Goal: Task Accomplishment & Management: Use online tool/utility

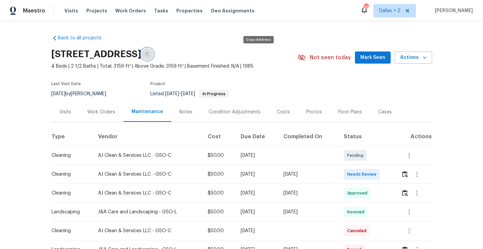
click at [153, 54] on button "button" at bounding box center [147, 54] width 12 height 12
click at [149, 52] on icon "button" at bounding box center [147, 54] width 4 height 4
click at [313, 91] on section "5605 Southstone Dr, Greensboro, NC 27406 4 Beds | 2 1/2 Baths | Total: 3159 ft²…" at bounding box center [241, 73] width 381 height 57
click at [407, 171] on button "button" at bounding box center [405, 174] width 8 height 16
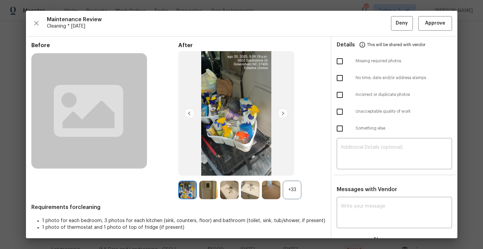
click at [294, 195] on div "+33" at bounding box center [292, 190] width 19 height 19
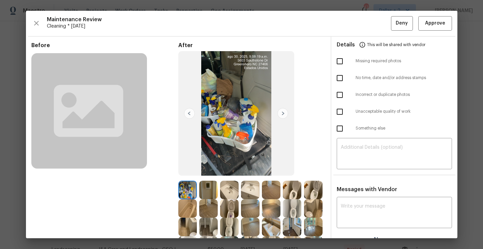
click at [204, 197] on img at bounding box center [208, 190] width 19 height 19
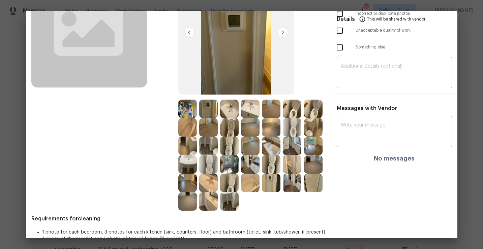
scroll to position [95, 0]
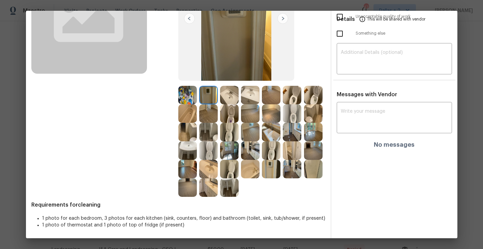
click at [268, 157] on img at bounding box center [271, 151] width 19 height 19
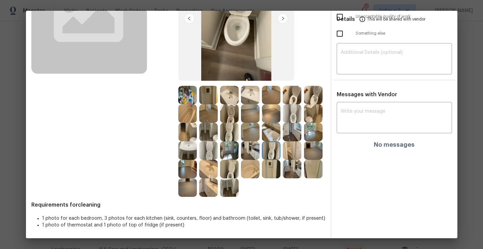
click at [250, 149] on img at bounding box center [250, 151] width 19 height 19
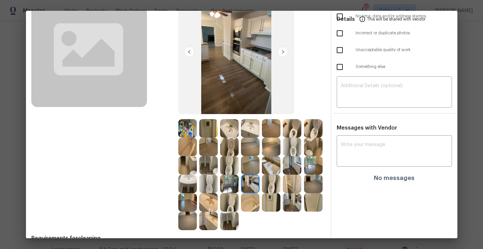
scroll to position [62, 0]
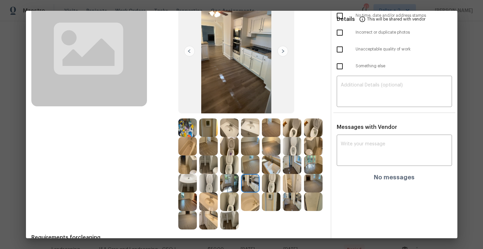
click at [234, 176] on img at bounding box center [229, 183] width 19 height 19
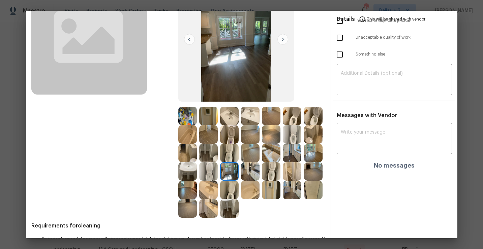
scroll to position [75, 0]
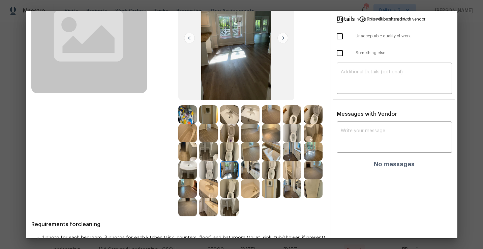
click at [184, 147] on img at bounding box center [187, 152] width 19 height 19
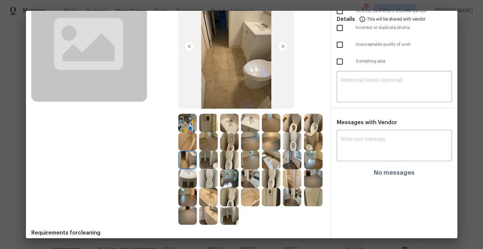
scroll to position [68, 0]
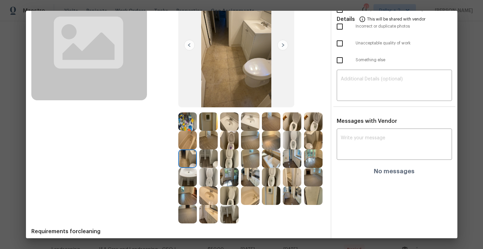
click at [232, 174] on img at bounding box center [229, 177] width 19 height 19
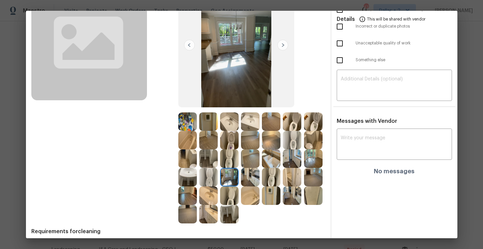
click at [268, 179] on img at bounding box center [271, 177] width 19 height 19
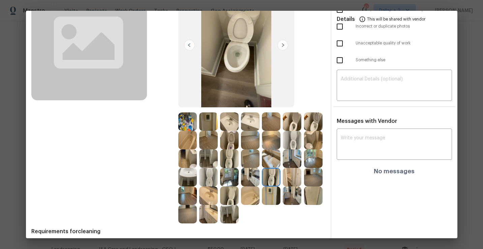
click at [289, 196] on img at bounding box center [292, 196] width 19 height 19
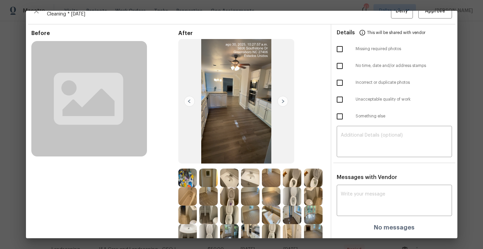
scroll to position [0, 0]
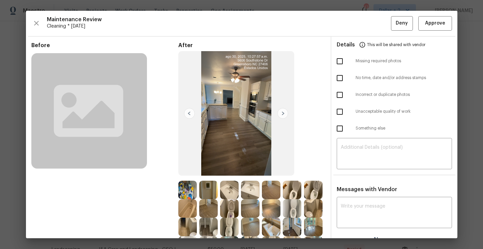
click at [432, 30] on div "Maintenance Review Cleaning * Tue, Aug 26 Deny Approve Before After Requirement…" at bounding box center [241, 125] width 431 height 228
click at [432, 29] on button "Approve" at bounding box center [435, 23] width 34 height 14
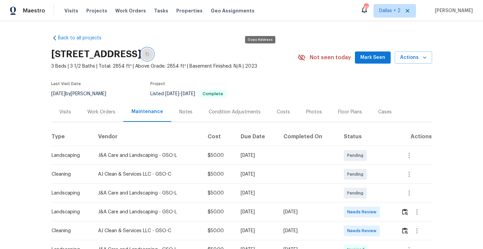
click at [149, 54] on icon "button" at bounding box center [147, 54] width 4 height 4
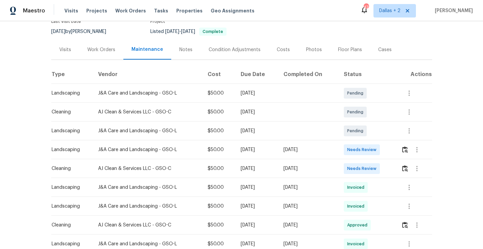
scroll to position [63, 0]
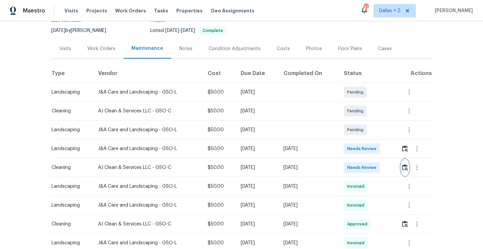
click at [406, 168] on img "button" at bounding box center [405, 167] width 6 height 6
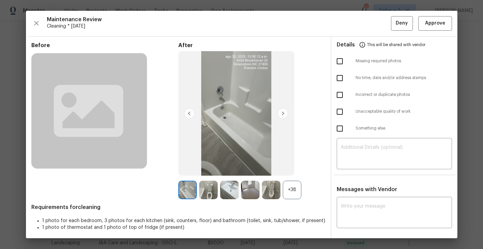
click at [290, 194] on div "+38" at bounding box center [292, 190] width 19 height 19
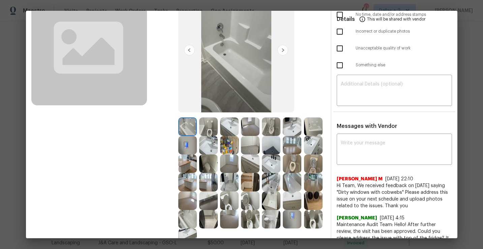
click at [269, 147] on img at bounding box center [271, 145] width 19 height 19
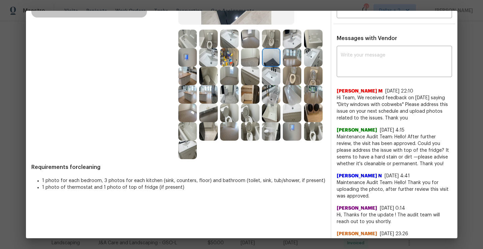
scroll to position [0, 0]
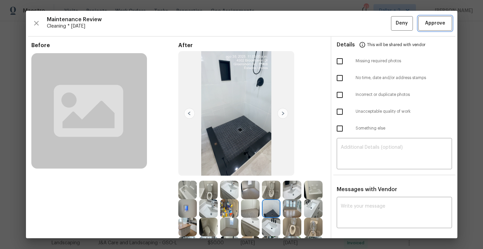
click at [441, 22] on span "Approve" at bounding box center [435, 23] width 20 height 8
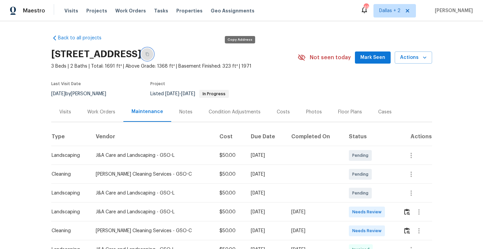
click at [149, 54] on icon "button" at bounding box center [147, 55] width 3 height 4
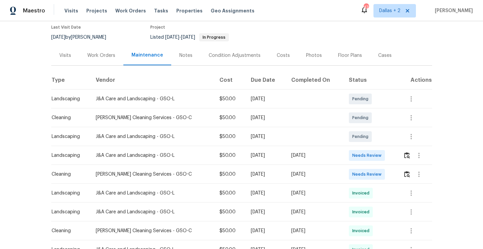
scroll to position [64, 0]
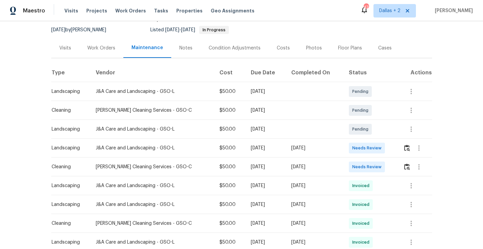
click at [402, 163] on td at bounding box center [415, 167] width 34 height 19
click at [407, 167] on img "button" at bounding box center [407, 167] width 6 height 6
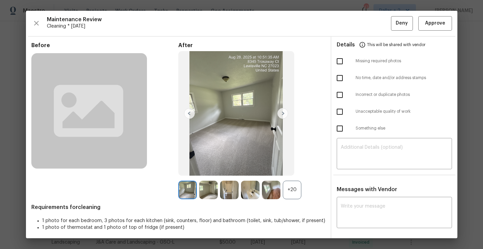
click at [297, 188] on div "+20" at bounding box center [292, 190] width 19 height 19
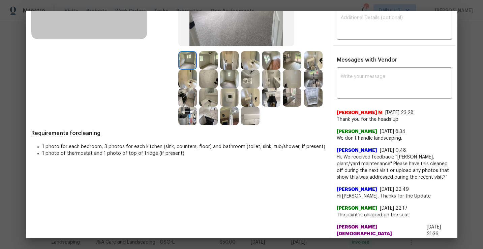
scroll to position [125, 0]
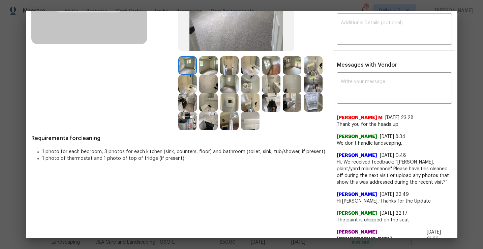
click at [252, 119] on img at bounding box center [250, 121] width 19 height 19
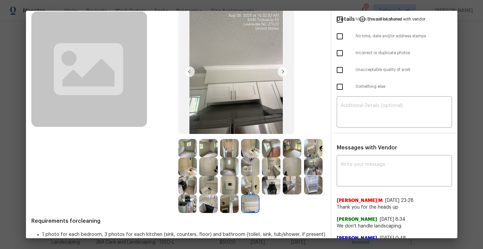
scroll to position [2, 0]
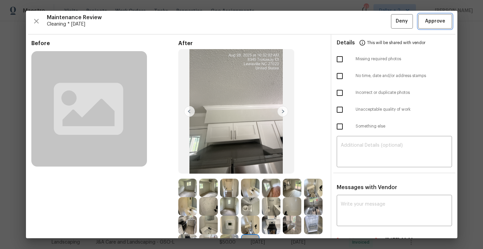
click at [430, 23] on span "Approve" at bounding box center [435, 21] width 20 height 8
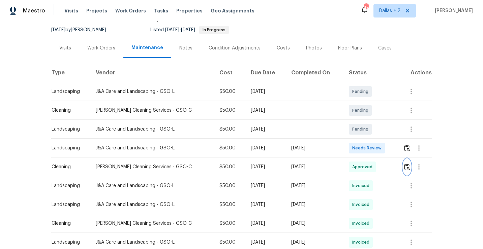
scroll to position [0, 0]
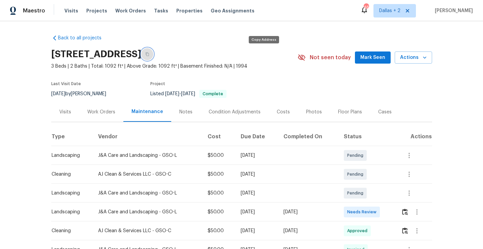
click at [153, 57] on button "button" at bounding box center [147, 54] width 12 height 12
click at [408, 211] on img "button" at bounding box center [405, 212] width 6 height 6
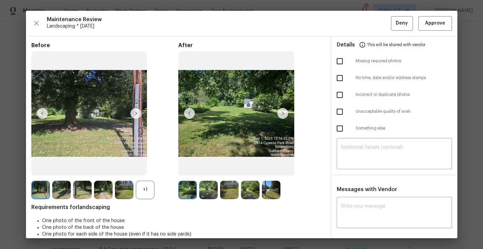
click at [144, 189] on div "+1" at bounding box center [145, 190] width 19 height 19
click at [143, 196] on img at bounding box center [145, 190] width 19 height 19
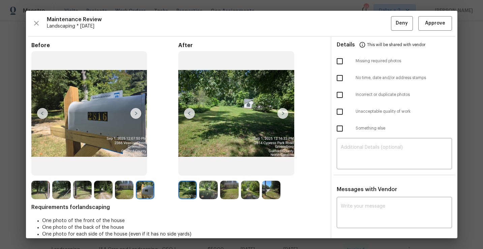
click at [204, 188] on img at bounding box center [208, 190] width 19 height 19
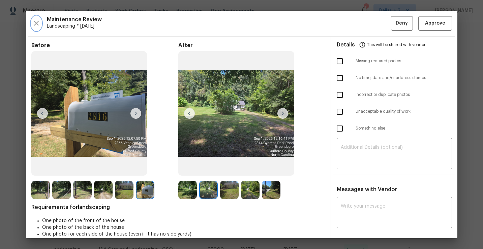
click at [34, 23] on icon "button" at bounding box center [36, 23] width 8 height 8
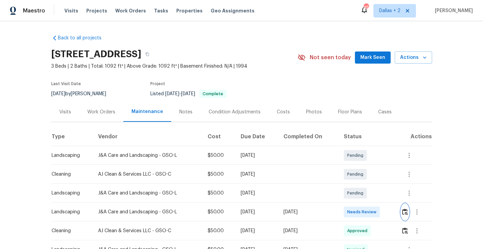
click at [405, 213] on img "button" at bounding box center [405, 212] width 6 height 6
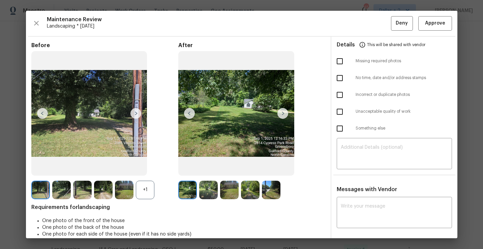
click at [154, 190] on div "+1" at bounding box center [145, 190] width 19 height 19
click at [147, 187] on img at bounding box center [145, 190] width 19 height 19
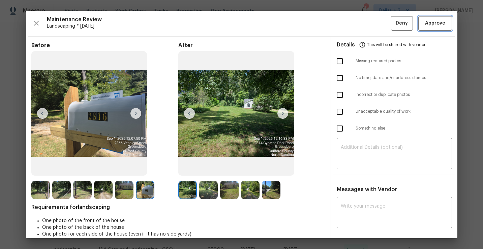
click at [439, 26] on span "Approve" at bounding box center [435, 23] width 20 height 8
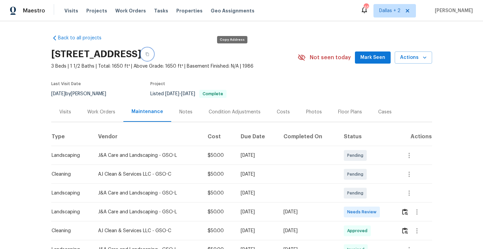
click at [153, 51] on button "button" at bounding box center [147, 54] width 12 height 12
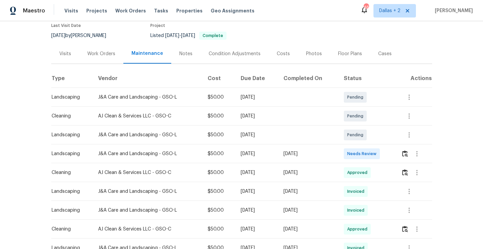
scroll to position [61, 0]
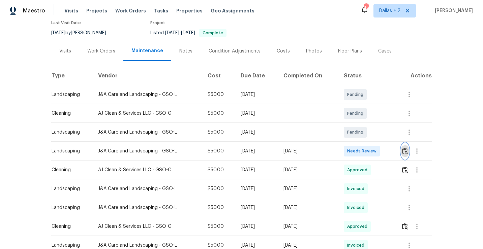
click at [407, 154] on img "button" at bounding box center [405, 151] width 6 height 6
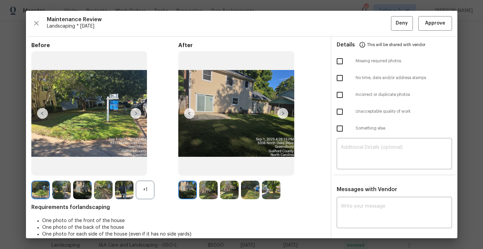
click at [144, 195] on div "+1" at bounding box center [145, 190] width 19 height 19
click at [192, 196] on img at bounding box center [187, 190] width 19 height 19
click at [189, 199] on img at bounding box center [187, 190] width 19 height 19
click at [204, 190] on img at bounding box center [208, 190] width 19 height 19
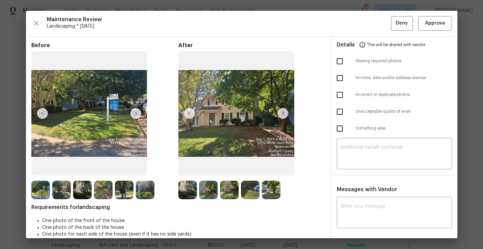
click at [39, 189] on img at bounding box center [40, 190] width 19 height 19
click at [59, 197] on img at bounding box center [61, 190] width 19 height 19
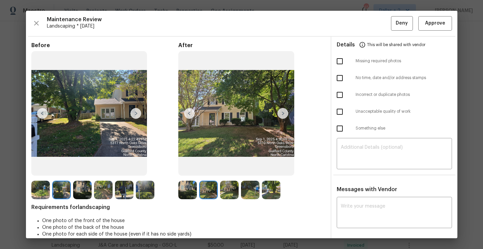
click at [187, 189] on img at bounding box center [187, 190] width 19 height 19
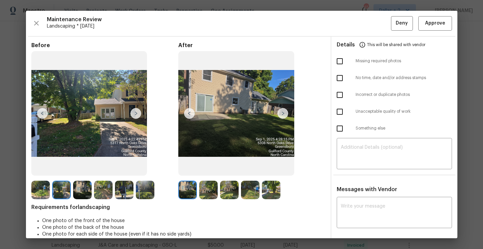
click at [205, 192] on img at bounding box center [208, 190] width 19 height 19
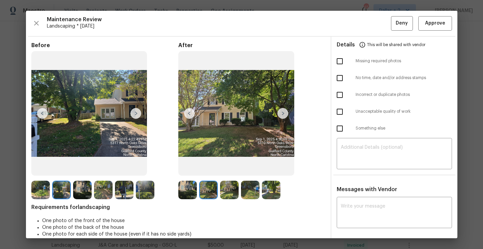
click at [232, 187] on img at bounding box center [229, 190] width 19 height 19
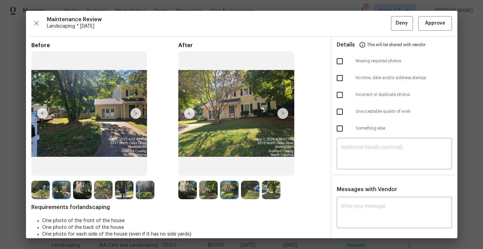
click at [211, 195] on img at bounding box center [208, 190] width 19 height 19
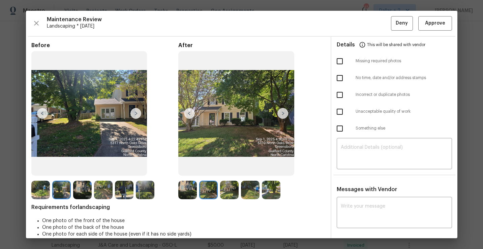
click at [254, 190] on img at bounding box center [250, 190] width 19 height 19
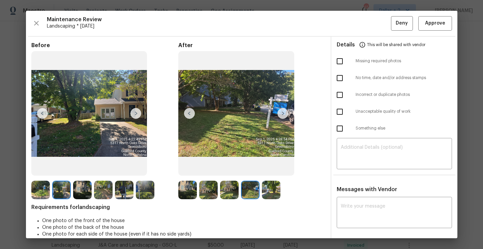
click at [283, 182] on div at bounding box center [251, 190] width 147 height 19
click at [268, 186] on img at bounding box center [271, 190] width 19 height 19
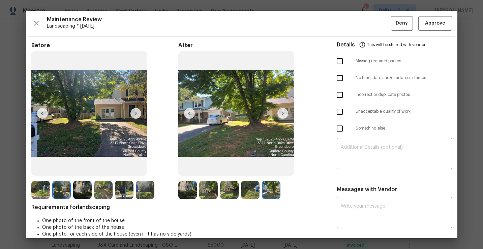
click at [34, 192] on img at bounding box center [40, 190] width 19 height 19
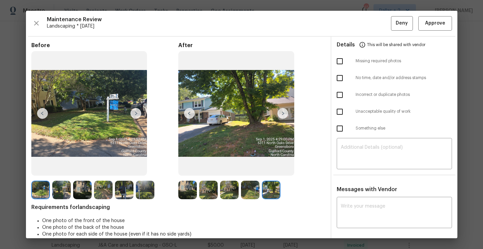
click at [72, 180] on div "Before" at bounding box center [104, 120] width 147 height 157
click at [79, 183] on img at bounding box center [82, 190] width 19 height 19
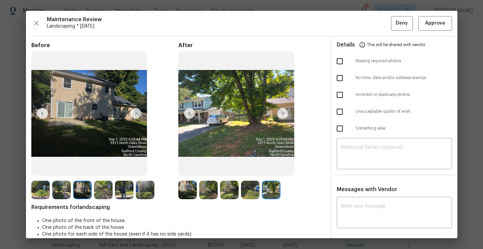
click at [101, 185] on img at bounding box center [103, 190] width 19 height 19
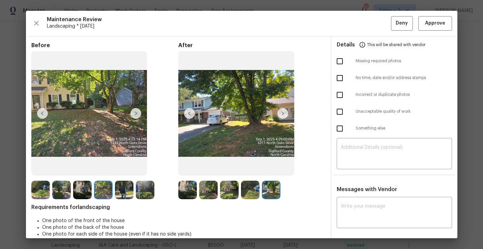
click at [129, 188] on img at bounding box center [124, 190] width 19 height 19
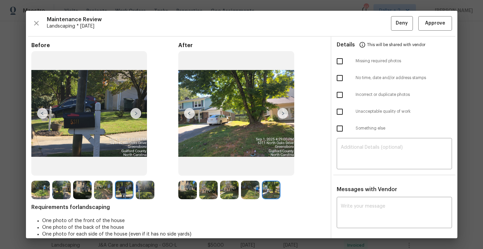
click at [145, 187] on img at bounding box center [145, 190] width 19 height 19
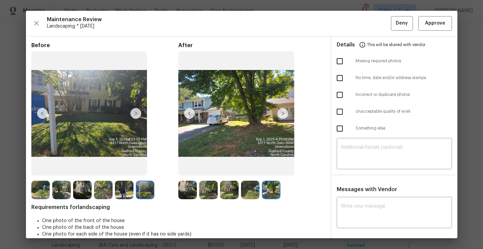
click at [195, 191] on img at bounding box center [187, 190] width 19 height 19
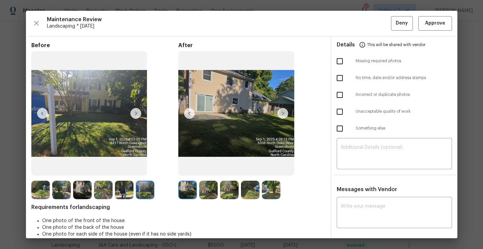
click at [206, 190] on img at bounding box center [208, 190] width 19 height 19
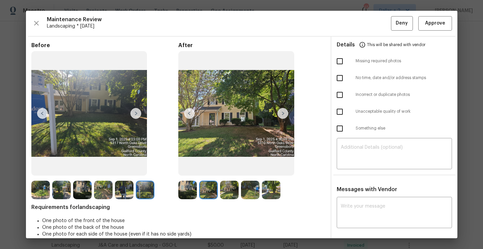
click at [228, 192] on img at bounding box center [229, 190] width 19 height 19
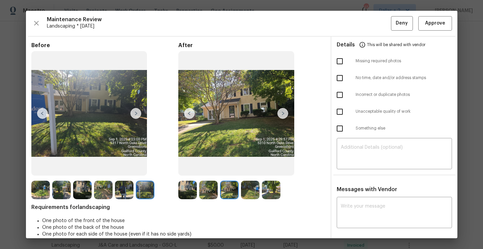
click at [252, 195] on img at bounding box center [250, 190] width 19 height 19
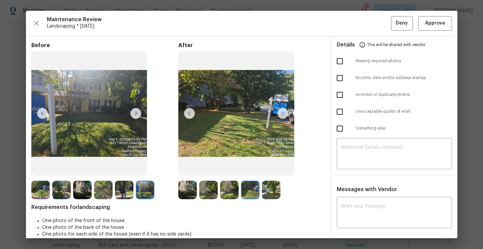
click at [273, 189] on img at bounding box center [271, 190] width 19 height 19
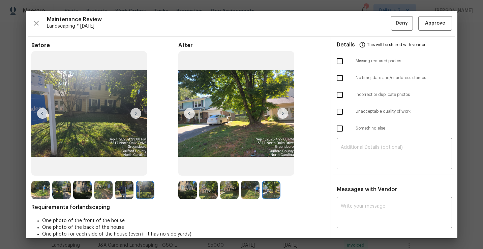
click at [43, 195] on img at bounding box center [40, 190] width 19 height 19
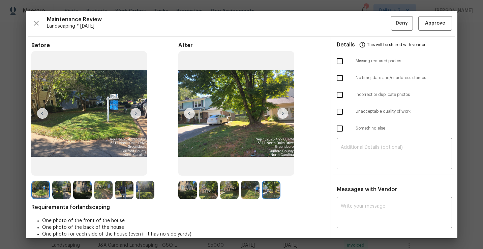
click at [138, 113] on img at bounding box center [135, 113] width 11 height 11
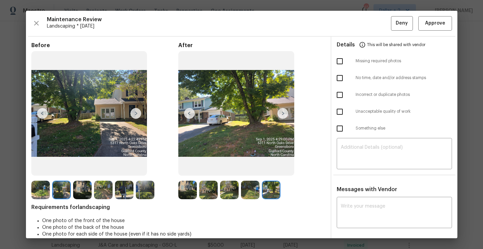
click at [138, 113] on img at bounding box center [135, 113] width 11 height 11
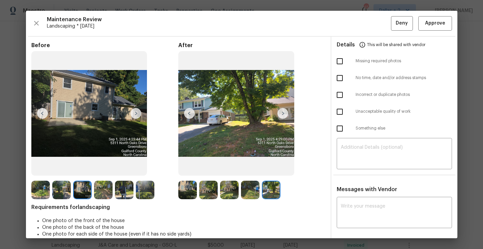
click at [104, 190] on img at bounding box center [103, 190] width 19 height 19
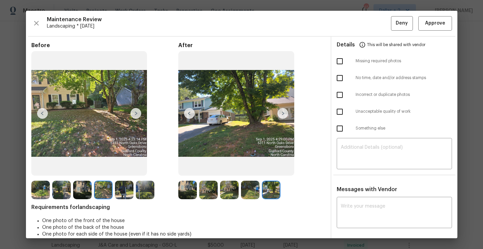
click at [181, 189] on img at bounding box center [187, 190] width 19 height 19
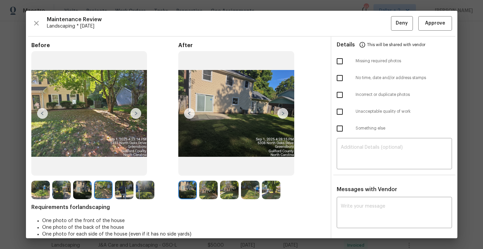
click at [214, 185] on img at bounding box center [208, 190] width 19 height 19
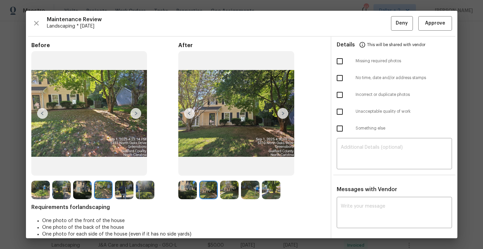
click at [214, 193] on img at bounding box center [208, 190] width 19 height 19
click at [227, 194] on img at bounding box center [229, 190] width 19 height 19
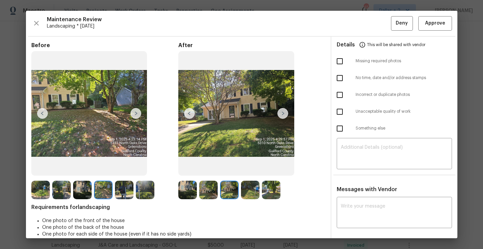
click at [185, 191] on img at bounding box center [187, 190] width 19 height 19
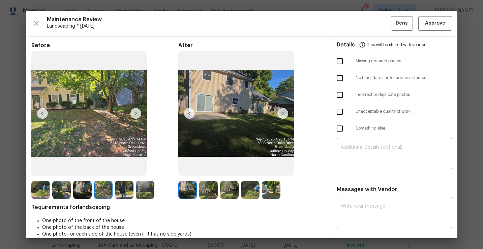
click at [209, 189] on img at bounding box center [208, 190] width 19 height 19
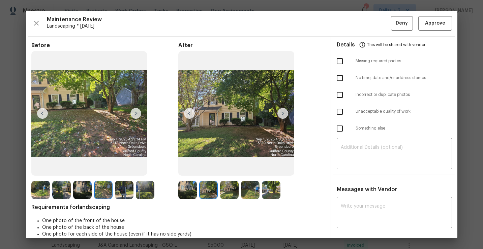
click at [226, 187] on img at bounding box center [229, 190] width 19 height 19
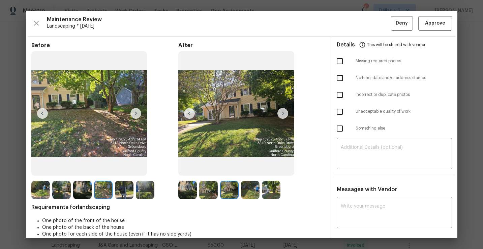
click at [253, 192] on img at bounding box center [250, 190] width 19 height 19
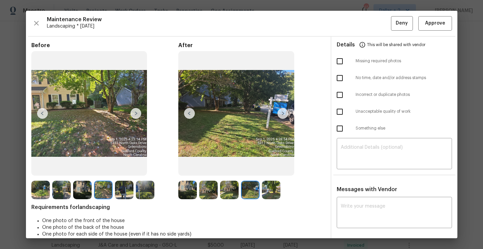
click at [275, 194] on img at bounding box center [271, 190] width 19 height 19
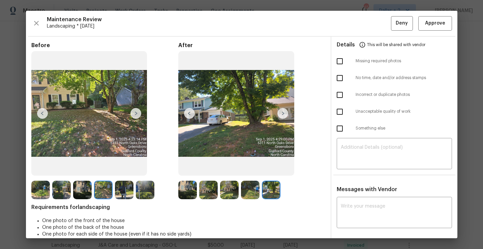
click at [42, 188] on img at bounding box center [40, 190] width 19 height 19
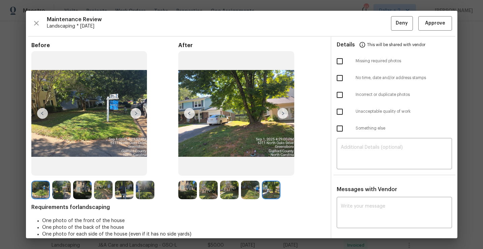
click at [57, 185] on img at bounding box center [61, 190] width 19 height 19
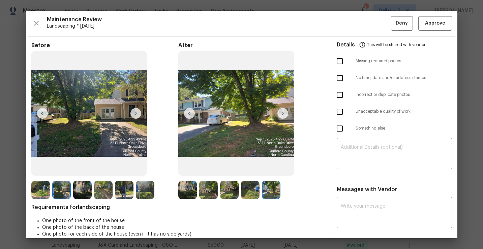
click at [84, 192] on img at bounding box center [82, 190] width 19 height 19
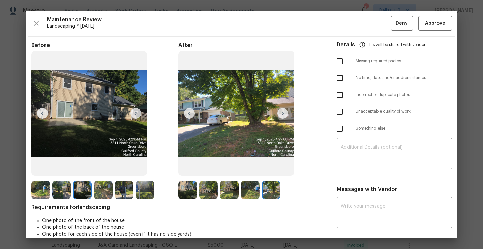
click at [84, 192] on img at bounding box center [82, 190] width 19 height 19
click at [102, 191] on img at bounding box center [103, 190] width 19 height 19
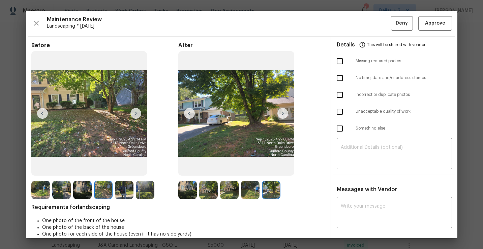
click at [102, 191] on img at bounding box center [103, 190] width 19 height 19
click at [126, 193] on img at bounding box center [124, 190] width 19 height 19
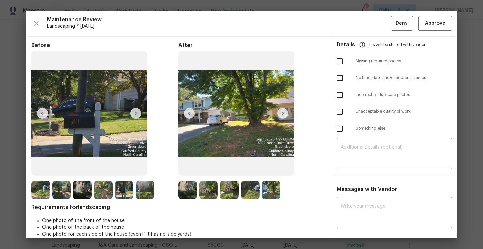
click at [144, 190] on img at bounding box center [145, 190] width 19 height 19
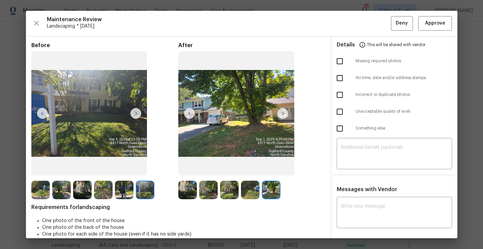
click at [185, 183] on img at bounding box center [187, 190] width 19 height 19
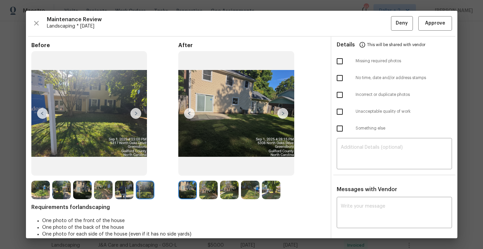
click at [283, 117] on img at bounding box center [282, 113] width 11 height 11
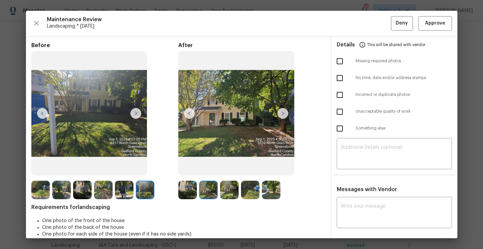
click at [210, 192] on img at bounding box center [208, 190] width 19 height 19
click at [281, 114] on img at bounding box center [282, 113] width 11 height 11
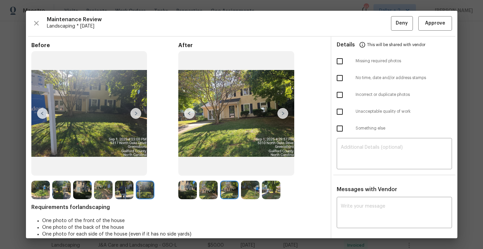
click at [283, 113] on img at bounding box center [282, 113] width 11 height 11
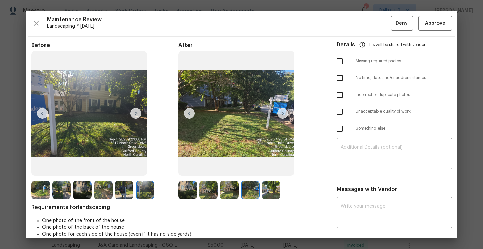
click at [283, 116] on img at bounding box center [282, 113] width 11 height 11
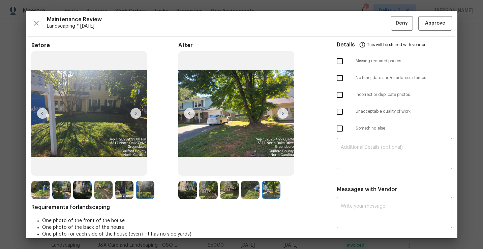
click at [283, 116] on img at bounding box center [282, 113] width 11 height 11
click at [277, 186] on img at bounding box center [271, 190] width 19 height 19
click at [188, 186] on img at bounding box center [187, 190] width 19 height 19
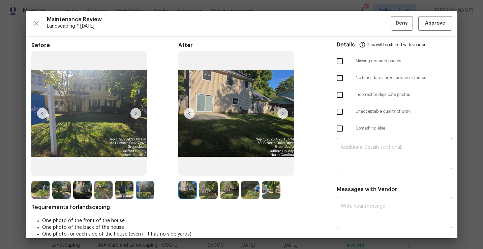
click at [210, 189] on img at bounding box center [208, 190] width 19 height 19
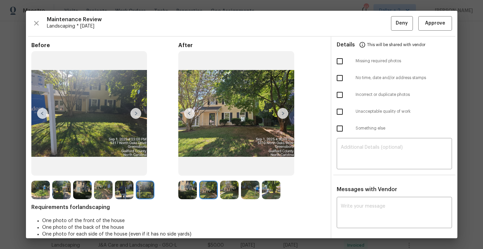
click at [231, 193] on img at bounding box center [229, 190] width 19 height 19
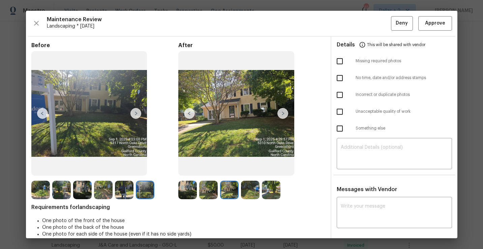
click at [248, 194] on img at bounding box center [250, 190] width 19 height 19
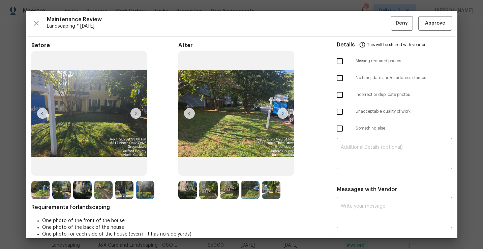
click at [248, 192] on img at bounding box center [250, 190] width 19 height 19
click at [272, 189] on img at bounding box center [271, 190] width 19 height 19
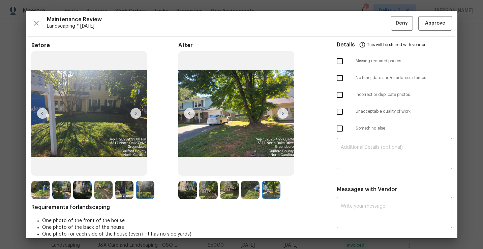
click at [186, 186] on img at bounding box center [187, 190] width 19 height 19
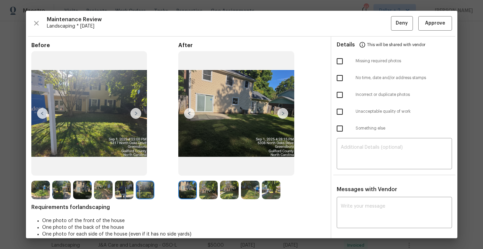
click at [209, 184] on img at bounding box center [208, 190] width 19 height 19
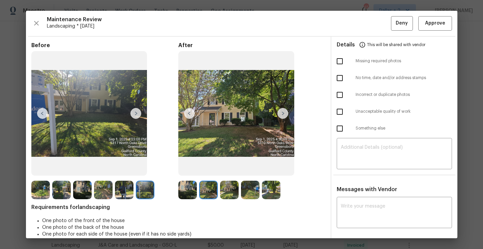
click at [228, 191] on img at bounding box center [229, 190] width 19 height 19
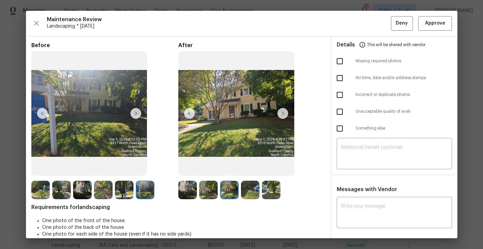
click at [243, 190] on img at bounding box center [250, 190] width 19 height 19
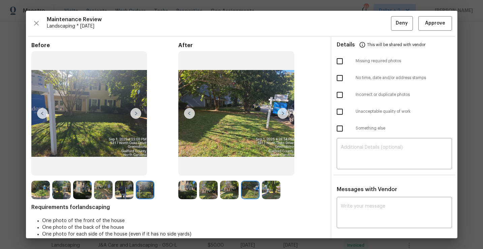
click at [264, 192] on img at bounding box center [271, 190] width 19 height 19
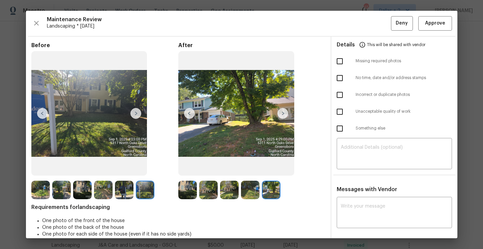
click at [278, 194] on img at bounding box center [271, 190] width 19 height 19
click at [430, 28] on button "Approve" at bounding box center [435, 23] width 34 height 14
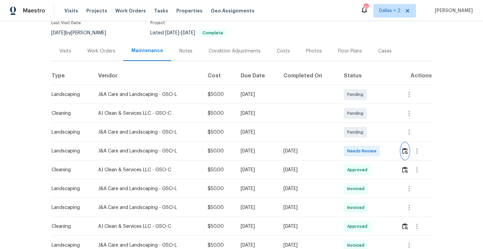
scroll to position [0, 0]
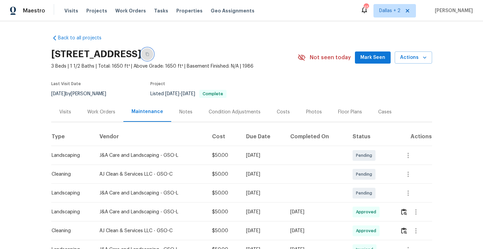
click at [149, 53] on icon "button" at bounding box center [147, 54] width 4 height 4
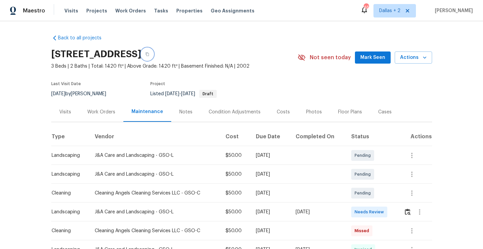
click at [149, 55] on icon "button" at bounding box center [147, 54] width 4 height 4
click at [153, 52] on button "button" at bounding box center [147, 54] width 12 height 12
click at [410, 213] on img "button" at bounding box center [408, 212] width 6 height 6
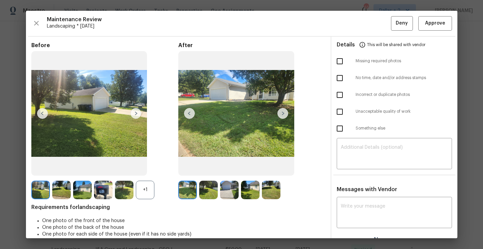
click at [145, 196] on div "+1" at bounding box center [145, 190] width 19 height 19
click at [101, 197] on img at bounding box center [103, 190] width 19 height 19
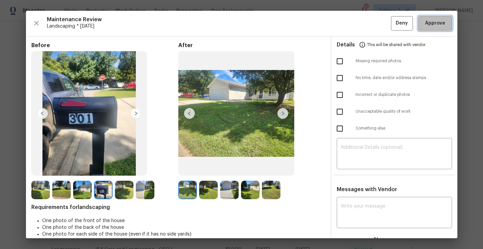
click at [427, 25] on span "Approve" at bounding box center [435, 23] width 20 height 8
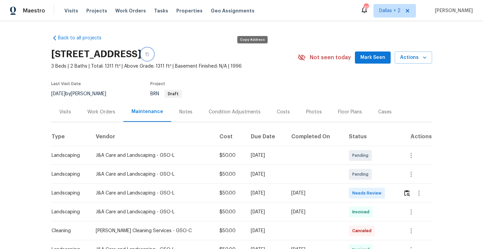
click at [153, 55] on button "button" at bounding box center [147, 54] width 12 height 12
click at [153, 59] on button "button" at bounding box center [147, 54] width 12 height 12
click at [149, 54] on icon "button" at bounding box center [147, 54] width 4 height 4
click at [405, 192] on img "button" at bounding box center [407, 193] width 6 height 6
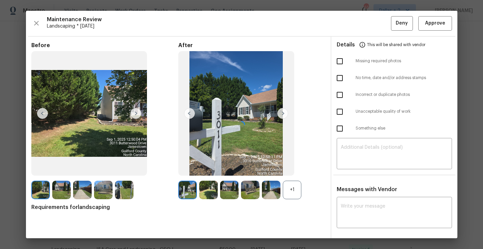
click at [298, 191] on div at bounding box center [241, 125] width 431 height 228
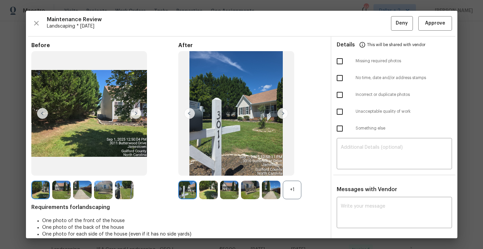
click at [287, 187] on div "+1" at bounding box center [292, 190] width 19 height 19
click at [211, 189] on img at bounding box center [208, 190] width 19 height 19
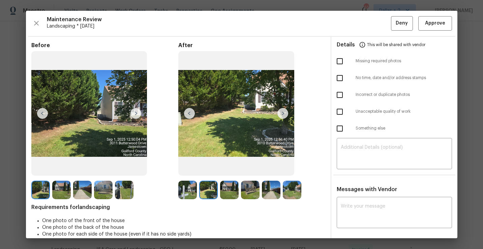
click at [226, 190] on img at bounding box center [229, 190] width 19 height 19
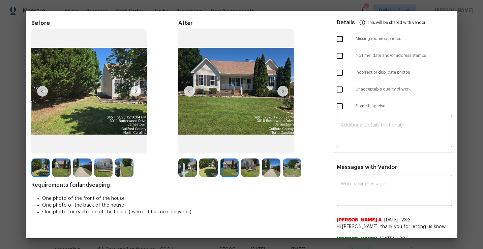
scroll to position [31, 0]
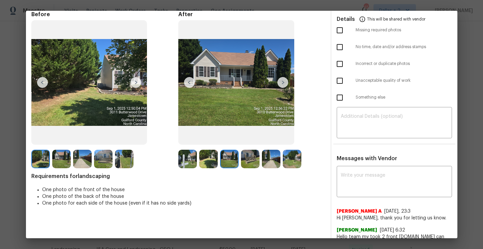
click at [187, 158] on img at bounding box center [187, 159] width 19 height 19
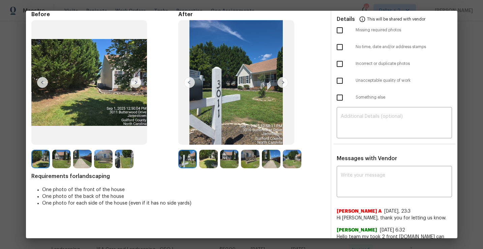
scroll to position [0, 0]
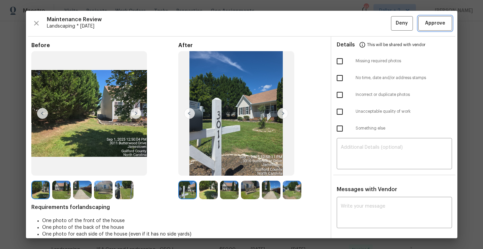
click at [433, 23] on span "Approve" at bounding box center [435, 23] width 20 height 8
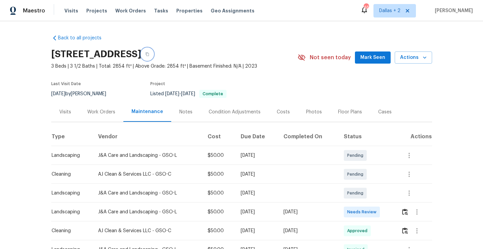
click at [149, 53] on icon "button" at bounding box center [147, 54] width 4 height 4
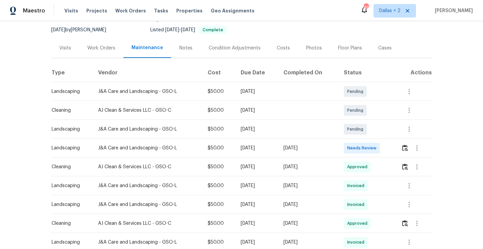
scroll to position [70, 0]
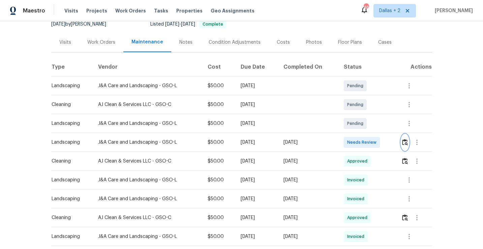
click at [406, 140] on img "button" at bounding box center [405, 142] width 6 height 6
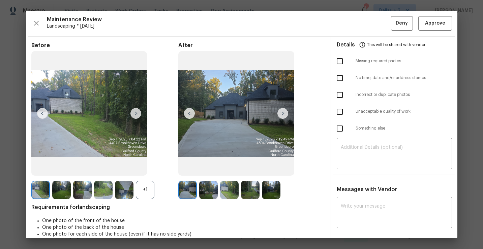
click at [146, 192] on div "+1" at bounding box center [145, 190] width 19 height 19
click at [151, 197] on img at bounding box center [145, 190] width 19 height 19
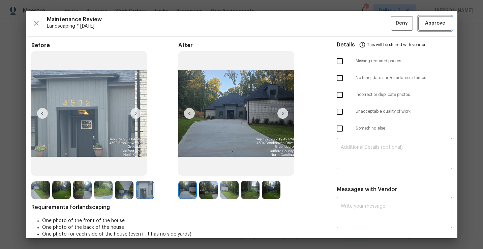
click at [436, 21] on span "Approve" at bounding box center [435, 23] width 20 height 8
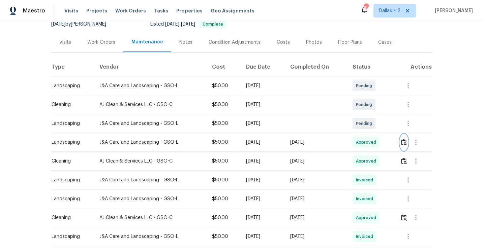
scroll to position [0, 0]
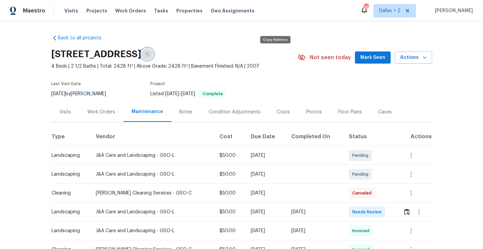
click at [153, 57] on button "button" at bounding box center [147, 54] width 12 height 12
click at [409, 213] on img "button" at bounding box center [407, 212] width 6 height 6
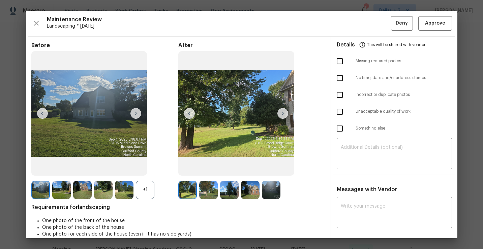
click at [150, 188] on div "+1" at bounding box center [145, 190] width 19 height 19
click at [144, 187] on img at bounding box center [145, 190] width 19 height 19
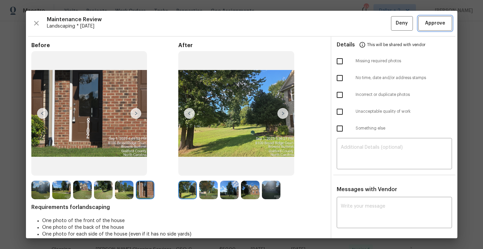
click at [429, 22] on span "Approve" at bounding box center [435, 23] width 20 height 8
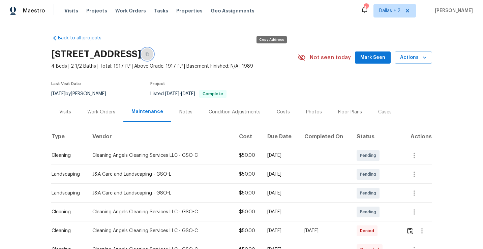
click at [153, 57] on button "button" at bounding box center [147, 54] width 12 height 12
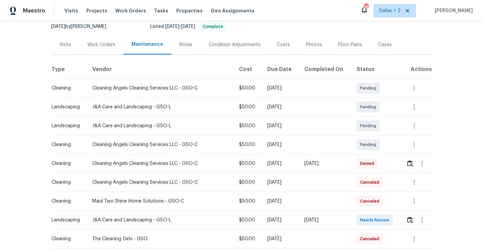
scroll to position [114, 0]
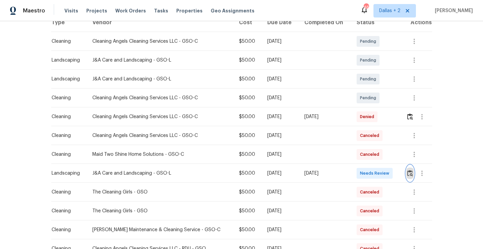
click at [408, 173] on img "button" at bounding box center [410, 173] width 6 height 6
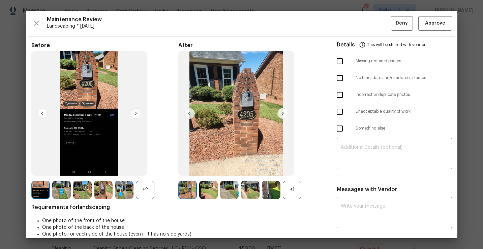
click at [293, 192] on div "+1" at bounding box center [292, 190] width 19 height 19
click at [147, 190] on div "+2" at bounding box center [145, 190] width 19 height 19
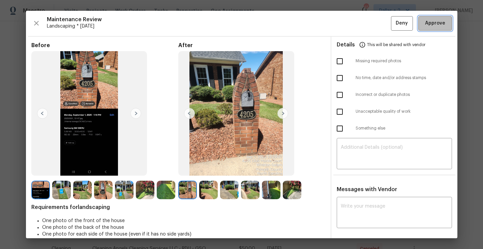
click at [428, 26] on span "Approve" at bounding box center [435, 23] width 20 height 8
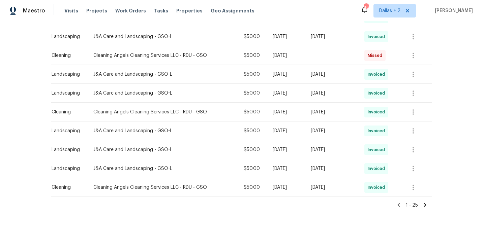
scroll to position [0, 0]
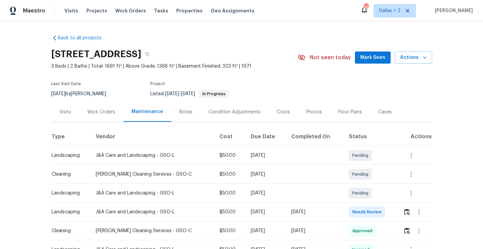
click at [245, 53] on div "[STREET_ADDRESS]" at bounding box center [174, 54] width 246 height 18
click at [153, 54] on button "button" at bounding box center [147, 54] width 12 height 12
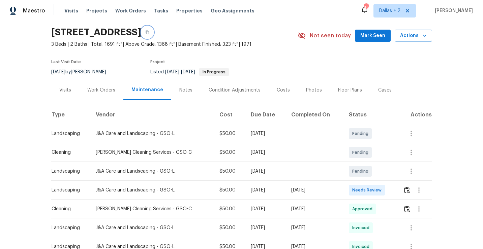
scroll to position [46, 0]
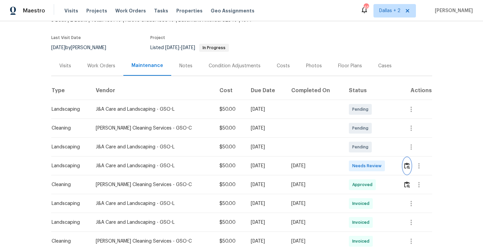
click at [406, 163] on img "button" at bounding box center [407, 166] width 6 height 6
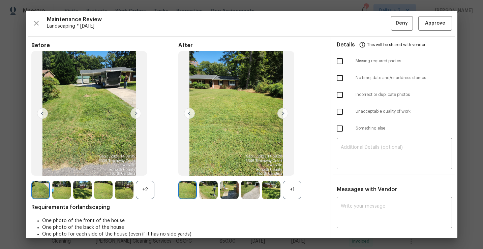
click at [294, 201] on div "Before +2 After +1 Requirements for landscaping One photo of the front of the h…" at bounding box center [178, 238] width 294 height 393
click at [289, 194] on div "+1" at bounding box center [292, 190] width 19 height 19
click at [137, 189] on div "+2" at bounding box center [145, 190] width 19 height 19
click at [205, 188] on img at bounding box center [208, 190] width 19 height 19
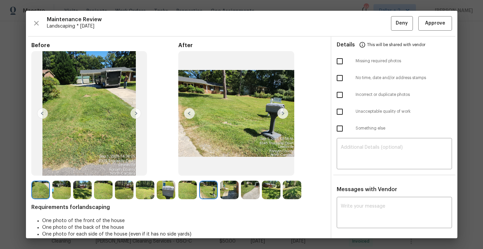
click at [284, 110] on img at bounding box center [282, 113] width 11 height 11
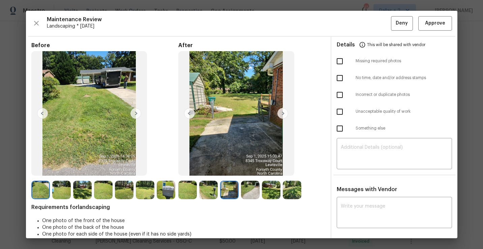
click at [170, 193] on img at bounding box center [166, 190] width 19 height 19
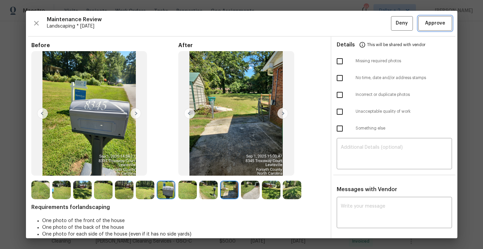
click at [437, 26] on span "Approve" at bounding box center [435, 23] width 20 height 8
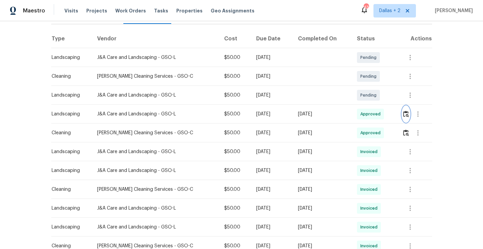
scroll to position [0, 0]
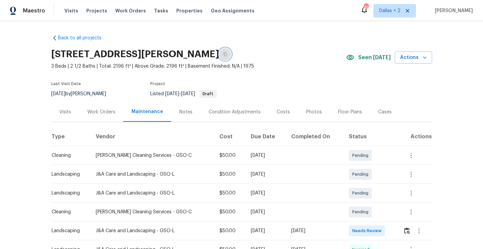
click at [231, 55] on button "button" at bounding box center [225, 54] width 12 height 12
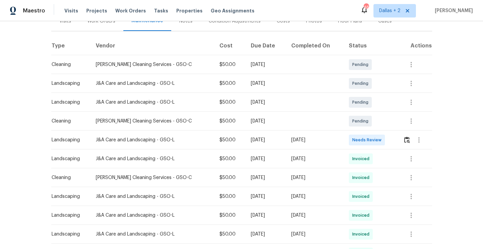
scroll to position [93, 0]
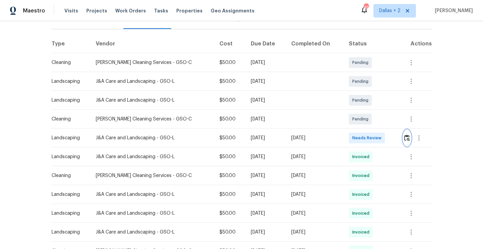
click at [410, 136] on button "button" at bounding box center [407, 138] width 8 height 16
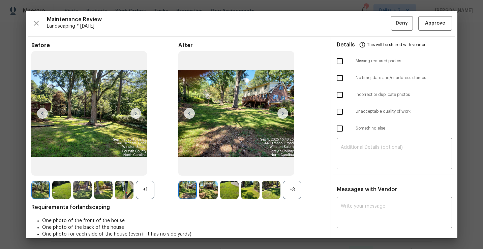
click at [297, 191] on div "+3" at bounding box center [292, 190] width 19 height 19
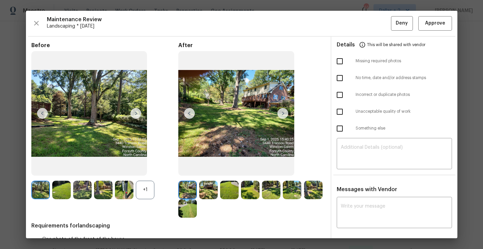
click at [144, 188] on div "+1" at bounding box center [145, 190] width 19 height 19
click at [122, 190] on img at bounding box center [124, 190] width 19 height 19
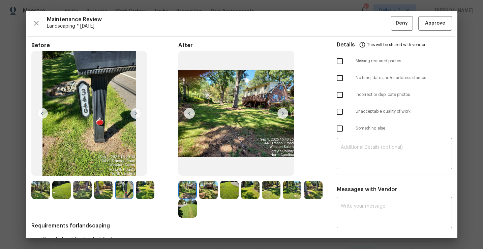
click at [210, 189] on img at bounding box center [208, 190] width 19 height 19
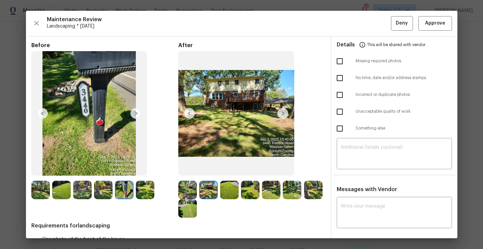
click at [311, 86] on div "After" at bounding box center [251, 130] width 147 height 176
click at [430, 22] on span "Approve" at bounding box center [435, 23] width 20 height 8
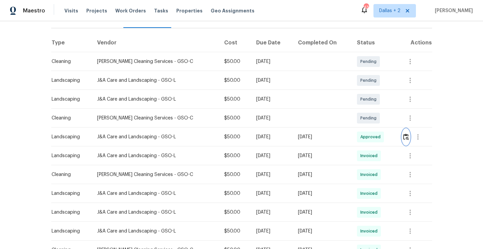
scroll to position [0, 0]
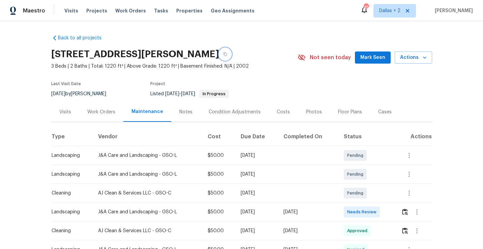
click at [231, 59] on button "button" at bounding box center [225, 54] width 12 height 12
click at [231, 55] on button "button" at bounding box center [225, 54] width 12 height 12
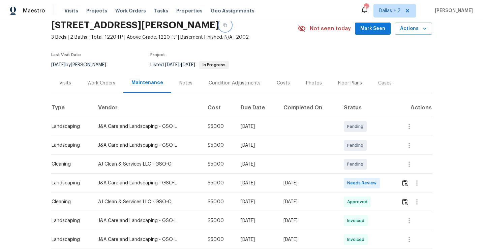
scroll to position [30, 0]
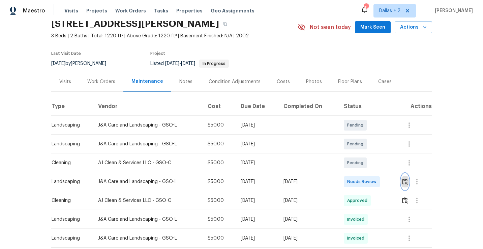
click at [406, 181] on img "button" at bounding box center [405, 182] width 6 height 6
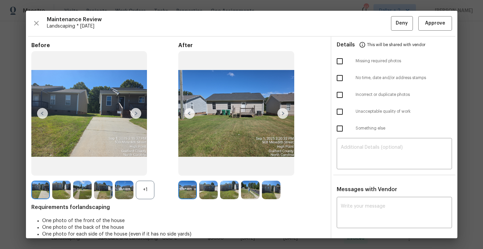
click at [142, 186] on div "+1" at bounding box center [145, 190] width 19 height 19
click at [146, 191] on img at bounding box center [145, 190] width 19 height 19
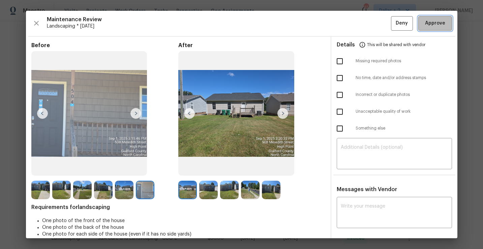
click at [440, 19] on button "Approve" at bounding box center [435, 23] width 34 height 14
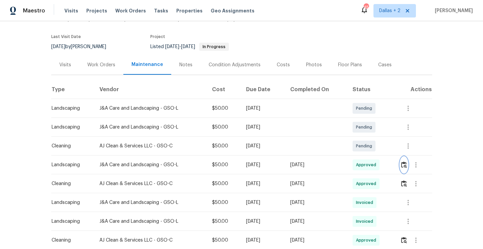
scroll to position [0, 0]
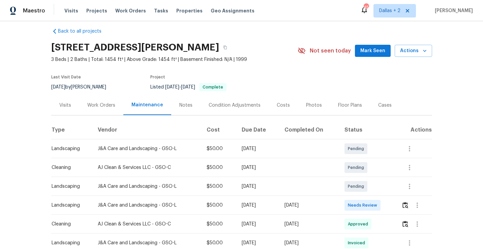
scroll to position [7, 0]
click at [406, 202] on img "button" at bounding box center [405, 205] width 6 height 6
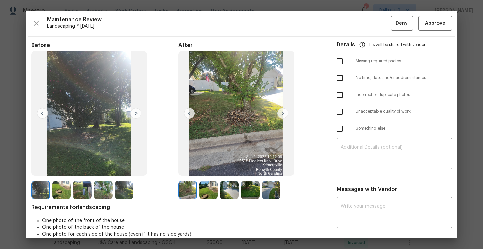
click at [29, 24] on div "Maintenance Review Landscaping * Tue, Sep 02 Deny Approve Before After Requirem…" at bounding box center [241, 125] width 431 height 228
click at [40, 22] on icon "button" at bounding box center [36, 23] width 8 height 8
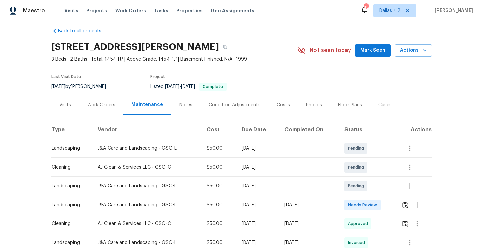
click at [115, 45] on h2 "1525 Fiddlers Knoll Dr, Kernersville, NC 27284" at bounding box center [135, 47] width 168 height 7
click at [231, 47] on button "button" at bounding box center [225, 47] width 12 height 12
click at [407, 206] on img "button" at bounding box center [405, 205] width 6 height 6
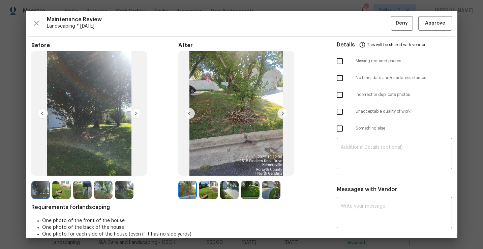
click at [205, 191] on img at bounding box center [208, 190] width 19 height 19
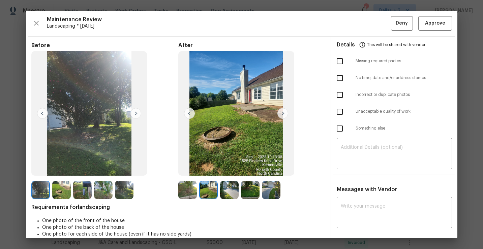
click at [217, 191] on img at bounding box center [208, 190] width 19 height 19
click at [225, 189] on img at bounding box center [229, 190] width 19 height 19
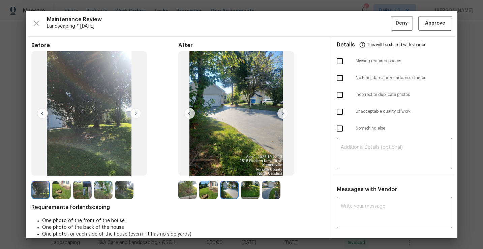
click at [226, 188] on img at bounding box center [229, 190] width 19 height 19
click at [63, 191] on img at bounding box center [61, 190] width 19 height 19
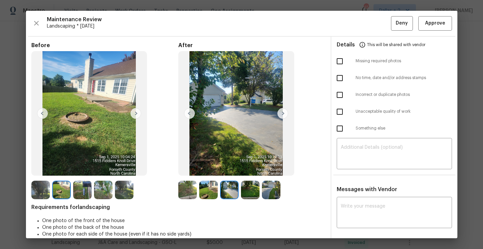
click at [86, 193] on img at bounding box center [82, 190] width 19 height 19
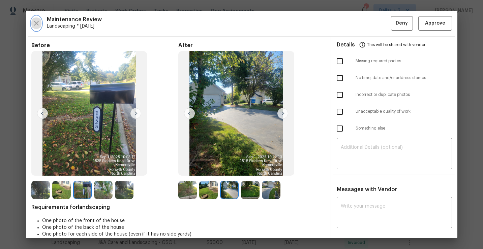
click at [37, 26] on icon "button" at bounding box center [36, 23] width 8 height 8
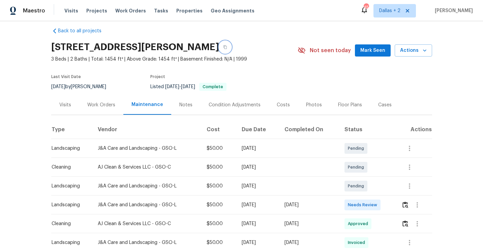
click at [227, 48] on icon "button" at bounding box center [225, 47] width 4 height 4
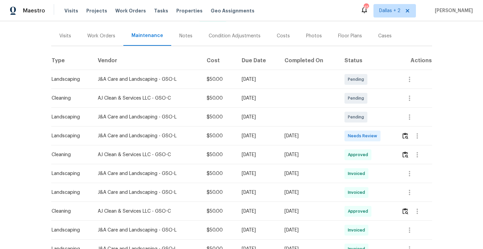
scroll to position [76, 0]
click at [406, 134] on img "button" at bounding box center [405, 135] width 6 height 6
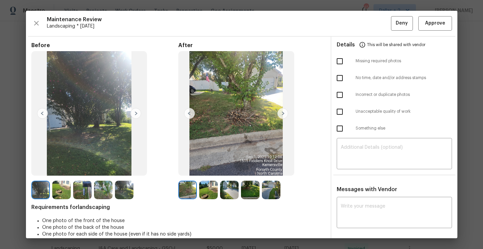
click at [81, 196] on img at bounding box center [82, 190] width 19 height 19
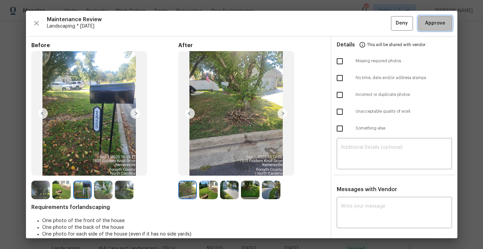
click at [445, 25] on span "Approve" at bounding box center [435, 23] width 23 height 8
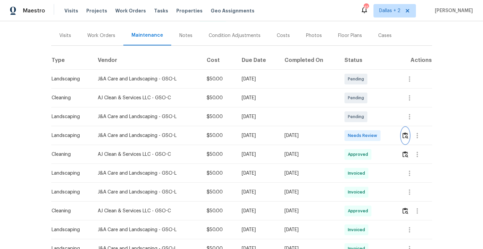
scroll to position [0, 0]
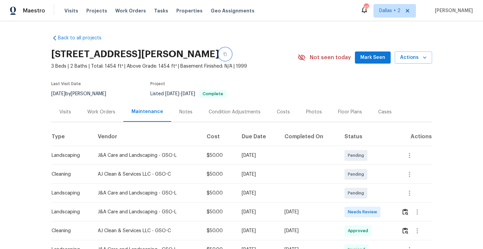
click at [231, 56] on button "button" at bounding box center [225, 54] width 12 height 12
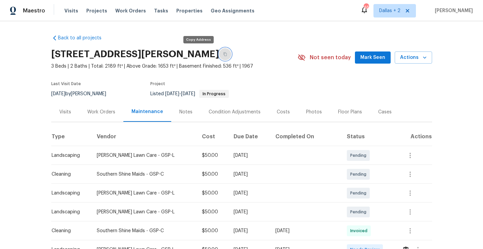
click at [223, 54] on icon "button" at bounding box center [224, 55] width 3 height 4
click at [219, 54] on button "button" at bounding box center [225, 54] width 12 height 12
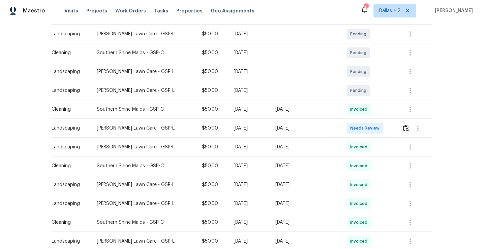
scroll to position [127, 0]
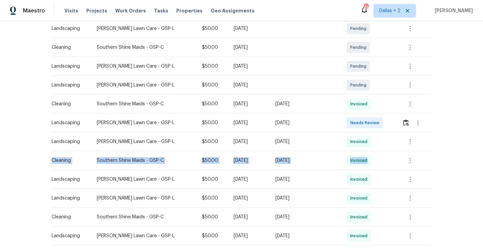
click at [454, 191] on div "Back to all projects 132 Trent Dr, Taylors, SC 29687 3 Beds | 2 Baths | Total: …" at bounding box center [241, 135] width 483 height 228
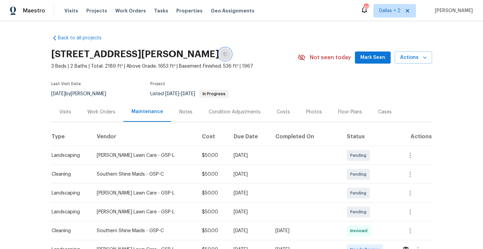
click at [223, 53] on icon "button" at bounding box center [225, 54] width 4 height 4
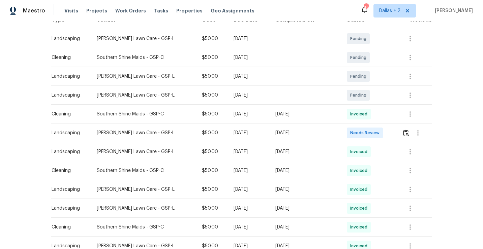
scroll to position [131, 0]
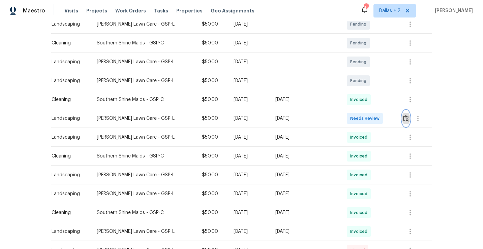
click at [405, 117] on img "button" at bounding box center [406, 118] width 6 height 6
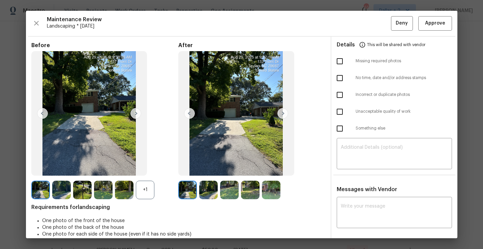
click at [145, 192] on div "+1" at bounding box center [145, 190] width 19 height 19
click at [138, 114] on img at bounding box center [135, 113] width 11 height 11
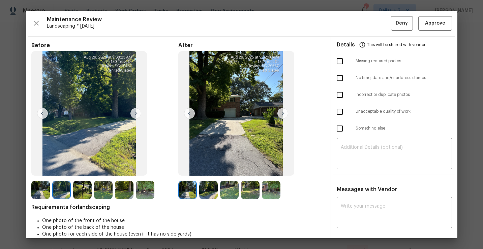
click at [284, 113] on img at bounding box center [282, 113] width 11 height 11
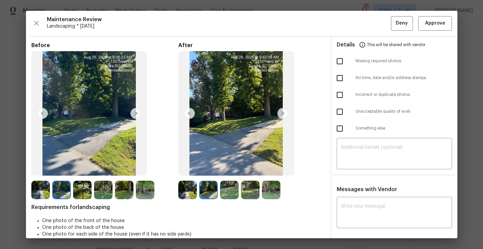
click at [284, 113] on img at bounding box center [282, 113] width 11 height 11
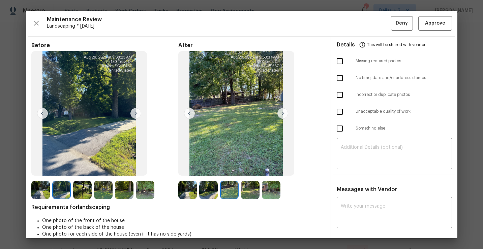
click at [284, 113] on img at bounding box center [282, 113] width 11 height 11
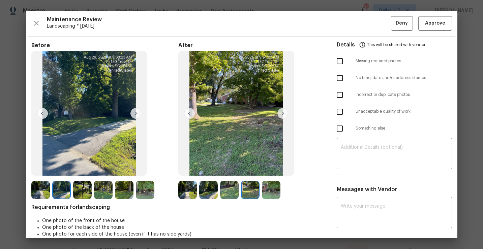
click at [190, 188] on img at bounding box center [187, 190] width 19 height 19
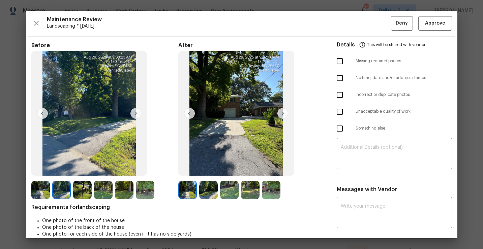
click at [285, 114] on img at bounding box center [282, 113] width 11 height 11
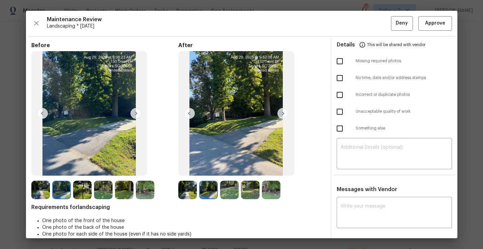
click at [285, 114] on img at bounding box center [282, 113] width 11 height 11
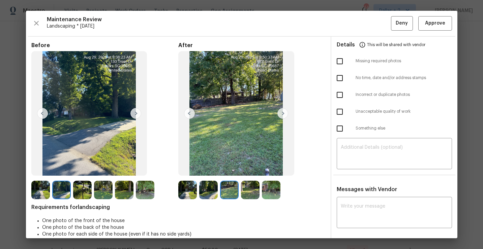
click at [247, 189] on img at bounding box center [250, 190] width 19 height 19
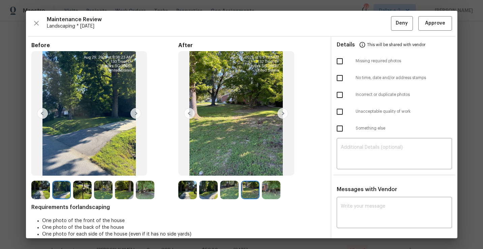
click at [270, 189] on img at bounding box center [271, 190] width 19 height 19
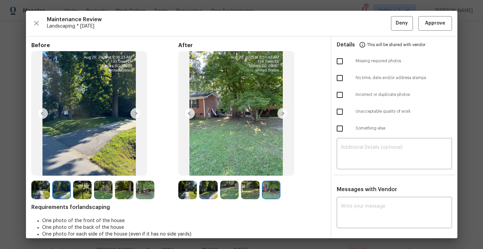
click at [81, 190] on img at bounding box center [82, 190] width 19 height 19
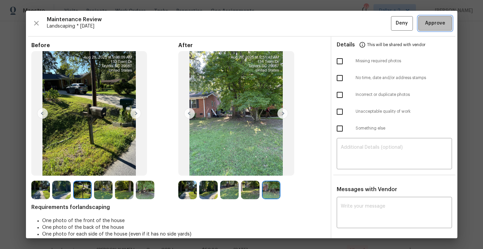
click at [434, 20] on span "Approve" at bounding box center [435, 23] width 20 height 8
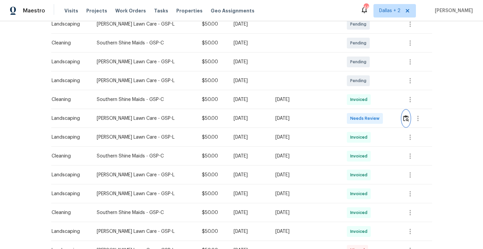
scroll to position [0, 0]
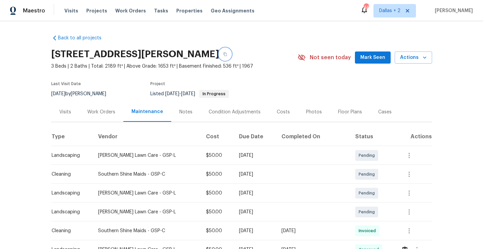
click at [219, 57] on button "button" at bounding box center [225, 54] width 12 height 12
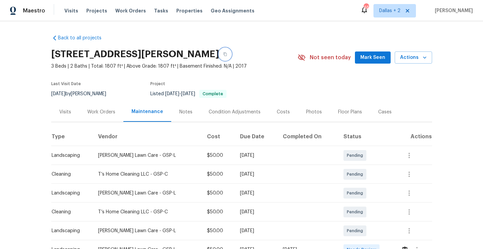
click at [223, 55] on icon "button" at bounding box center [225, 54] width 4 height 4
click at [298, 122] on div "Photos" at bounding box center [314, 112] width 32 height 20
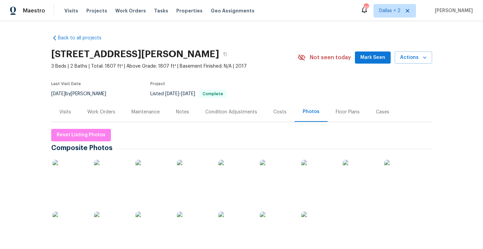
click at [157, 118] on div "Maintenance" at bounding box center [145, 112] width 44 height 20
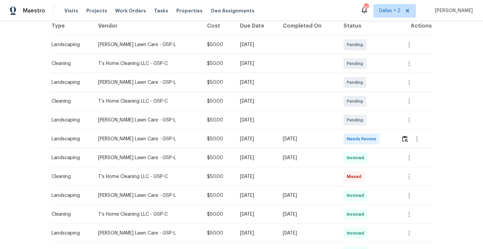
scroll to position [133, 0]
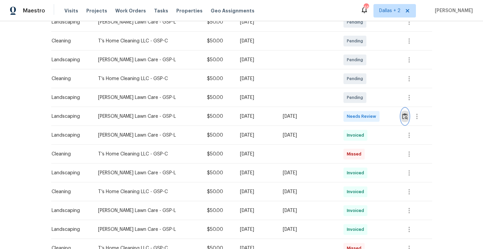
click at [404, 116] on img "button" at bounding box center [405, 116] width 6 height 6
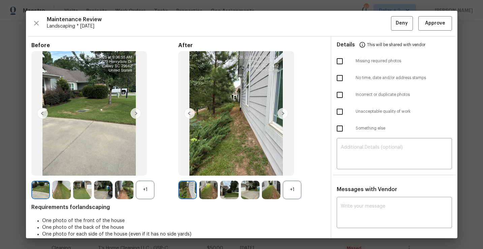
click at [296, 193] on div "+1" at bounding box center [292, 190] width 19 height 19
click at [141, 196] on div "+1" at bounding box center [145, 190] width 19 height 19
click at [33, 20] on icon "button" at bounding box center [36, 23] width 8 height 8
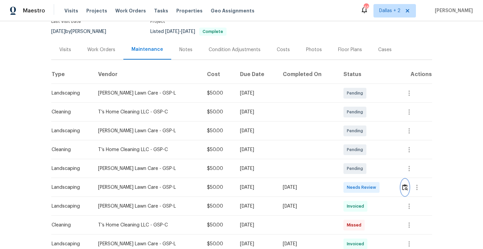
scroll to position [65, 0]
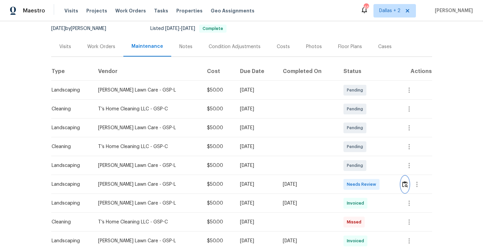
click at [404, 185] on img "button" at bounding box center [405, 184] width 6 height 6
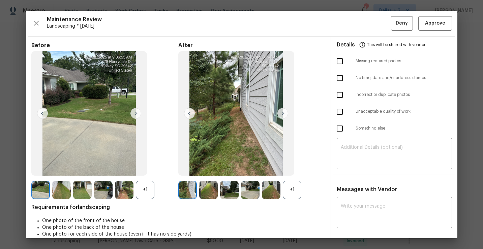
click at [290, 190] on div "+1" at bounding box center [292, 190] width 19 height 19
click at [145, 190] on div "+1" at bounding box center [145, 190] width 19 height 19
click at [63, 189] on img at bounding box center [61, 190] width 19 height 19
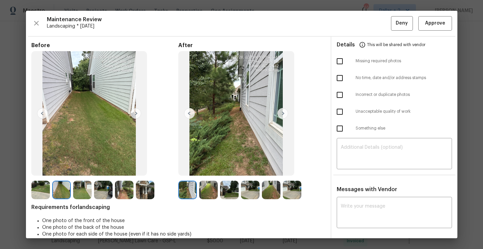
click at [44, 186] on img at bounding box center [40, 190] width 19 height 19
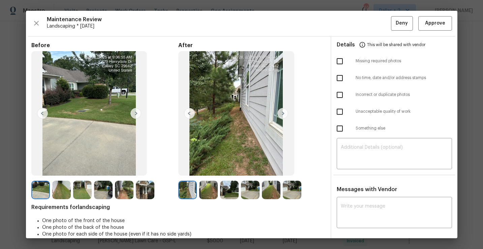
click at [57, 188] on img at bounding box center [61, 190] width 19 height 19
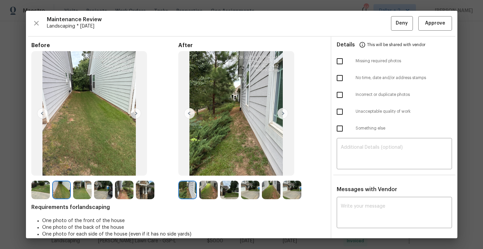
click at [83, 185] on img at bounding box center [82, 190] width 19 height 19
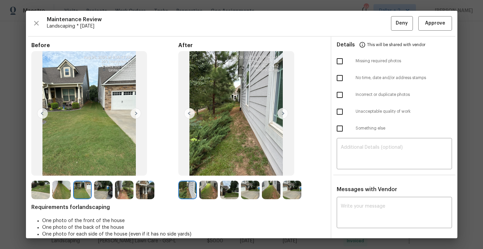
click at [105, 190] on img at bounding box center [103, 190] width 19 height 19
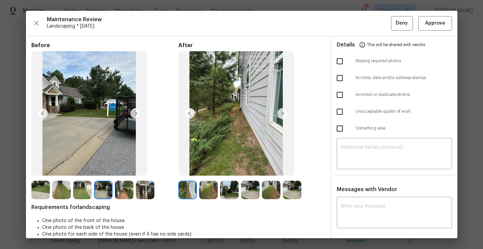
click at [124, 187] on img at bounding box center [124, 190] width 19 height 19
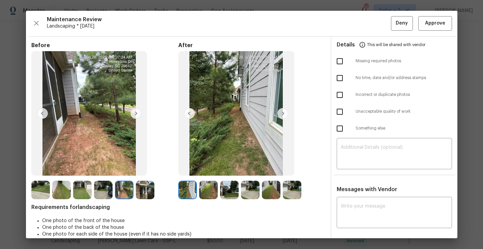
click at [103, 193] on img at bounding box center [103, 190] width 19 height 19
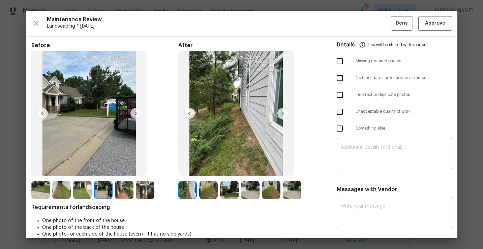
click at [188, 194] on img at bounding box center [187, 190] width 19 height 19
click at [204, 196] on img at bounding box center [208, 190] width 19 height 19
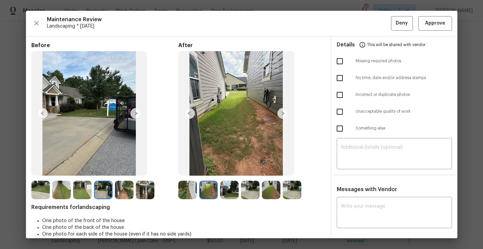
click at [41, 191] on img at bounding box center [40, 190] width 19 height 19
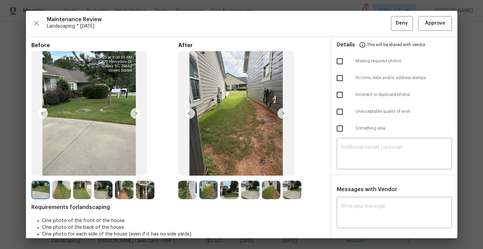
click at [135, 113] on img at bounding box center [135, 113] width 11 height 11
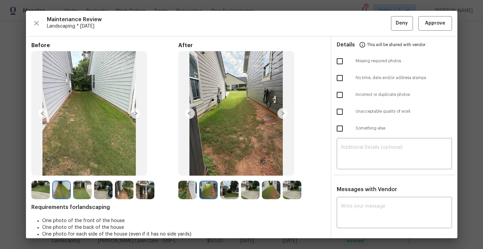
click at [136, 115] on img at bounding box center [135, 113] width 11 height 11
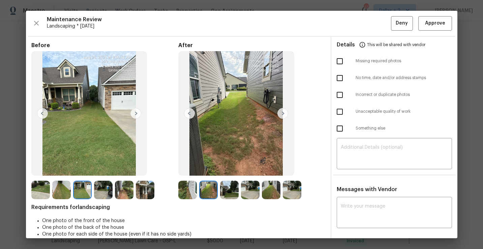
click at [87, 191] on img at bounding box center [82, 190] width 19 height 19
click at [281, 116] on img at bounding box center [282, 113] width 11 height 11
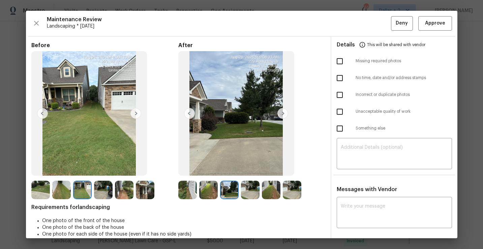
click at [250, 186] on img at bounding box center [250, 190] width 19 height 19
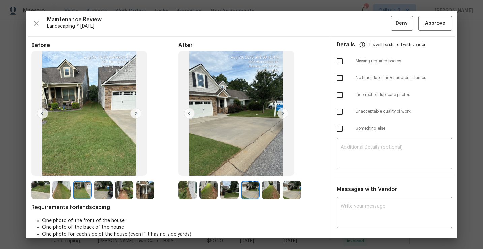
click at [253, 186] on img at bounding box center [250, 190] width 19 height 19
click at [232, 194] on img at bounding box center [229, 190] width 19 height 19
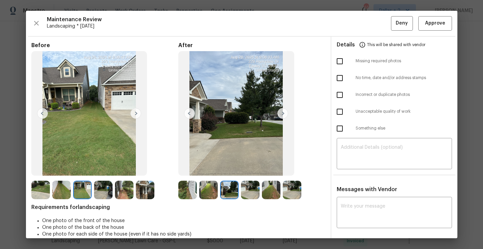
click at [211, 194] on img at bounding box center [208, 190] width 19 height 19
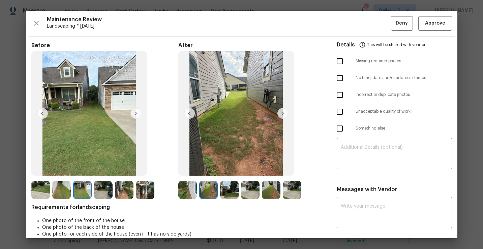
click at [190, 192] on img at bounding box center [187, 190] width 19 height 19
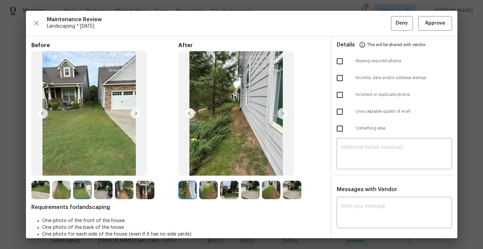
click at [286, 112] on img at bounding box center [282, 113] width 11 height 11
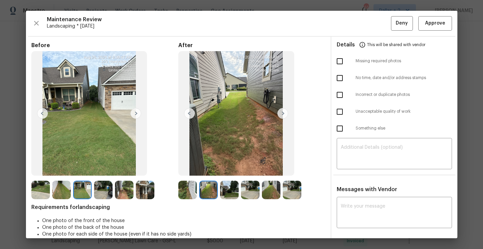
click at [286, 112] on img at bounding box center [282, 113] width 11 height 11
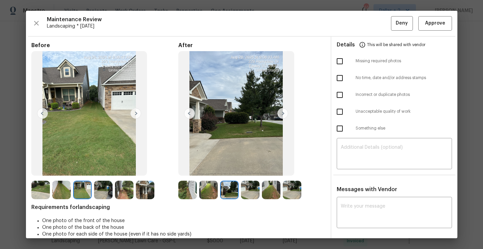
click at [286, 112] on img at bounding box center [282, 113] width 11 height 11
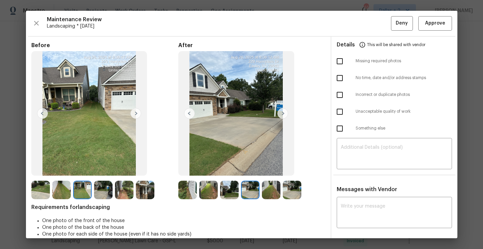
click at [286, 112] on img at bounding box center [282, 113] width 11 height 11
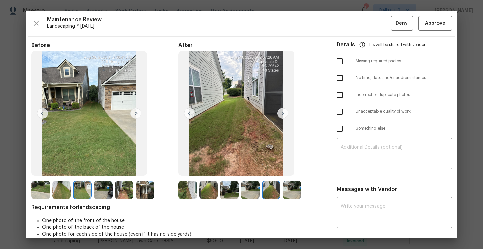
click at [292, 191] on img at bounding box center [292, 190] width 19 height 19
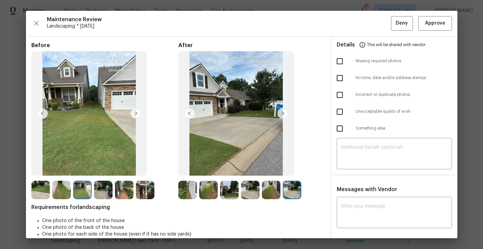
click at [44, 189] on img at bounding box center [40, 190] width 19 height 19
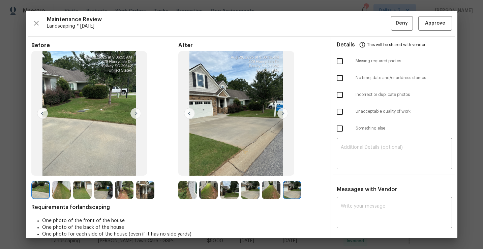
click at [61, 189] on img at bounding box center [61, 190] width 19 height 19
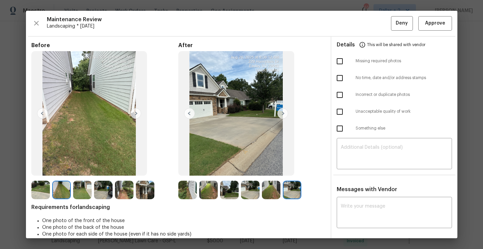
click at [76, 189] on img at bounding box center [82, 190] width 19 height 19
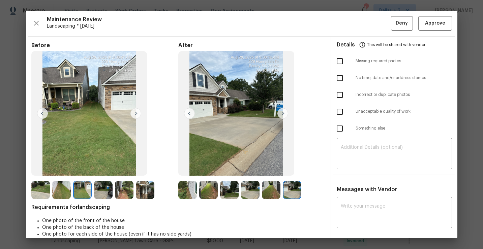
click at [101, 186] on img at bounding box center [103, 190] width 19 height 19
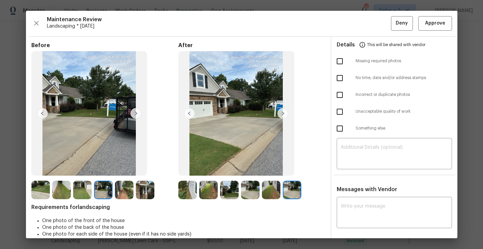
click at [118, 189] on img at bounding box center [124, 190] width 19 height 19
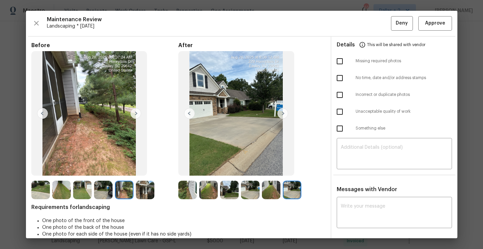
click at [144, 190] on img at bounding box center [145, 190] width 19 height 19
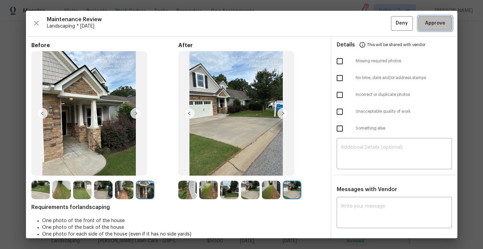
click at [442, 25] on span "Approve" at bounding box center [435, 23] width 20 height 8
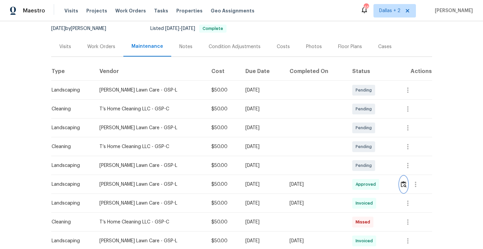
scroll to position [0, 0]
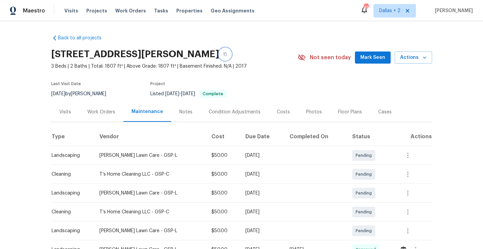
click at [223, 55] on icon "button" at bounding box center [225, 54] width 4 height 4
